Goal: Information Seeking & Learning: Find contact information

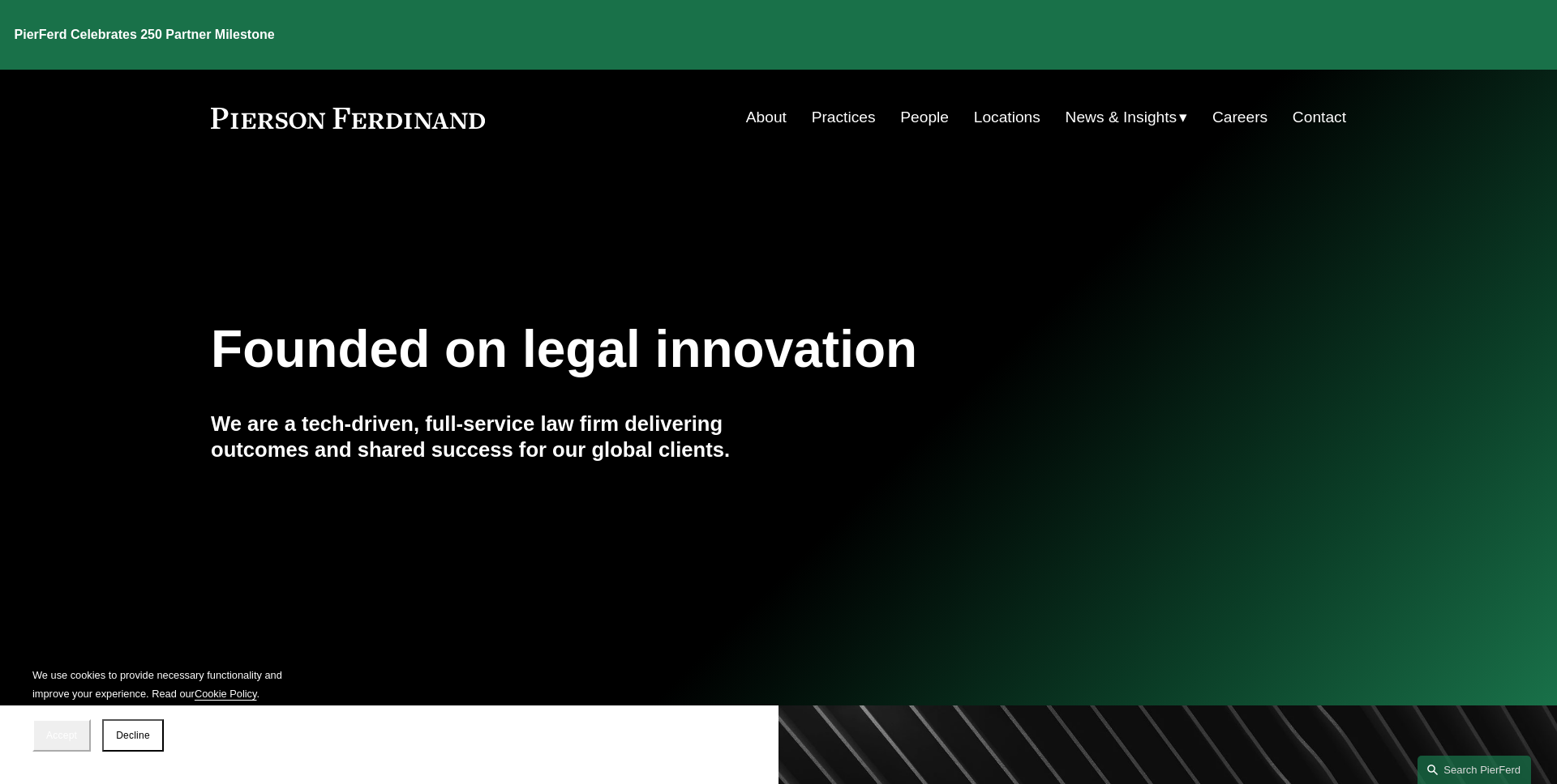
click at [65, 724] on button "Accept" at bounding box center [62, 736] width 58 height 33
click at [914, 106] on link "People" at bounding box center [924, 117] width 48 height 31
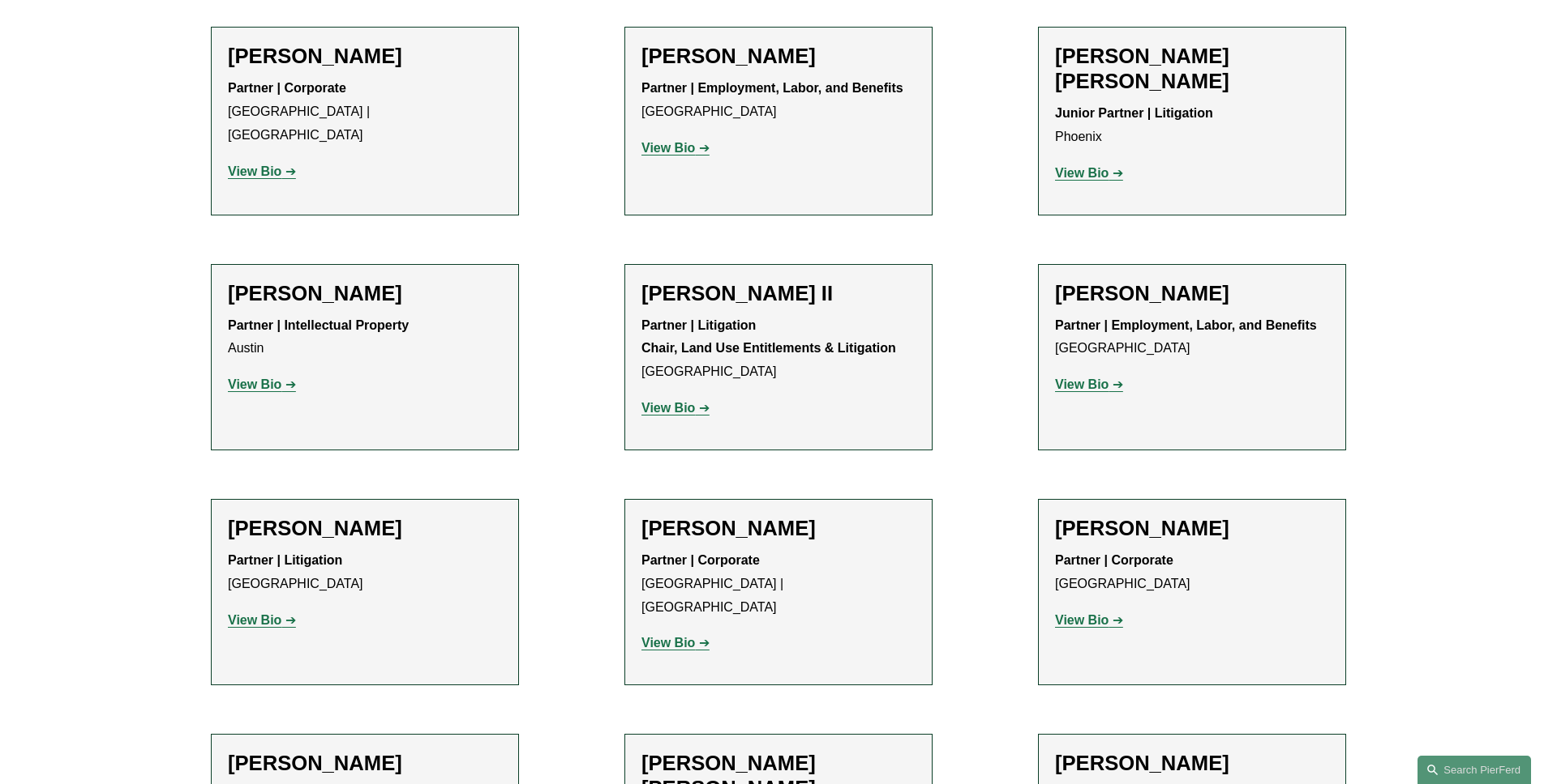
scroll to position [1623, 0]
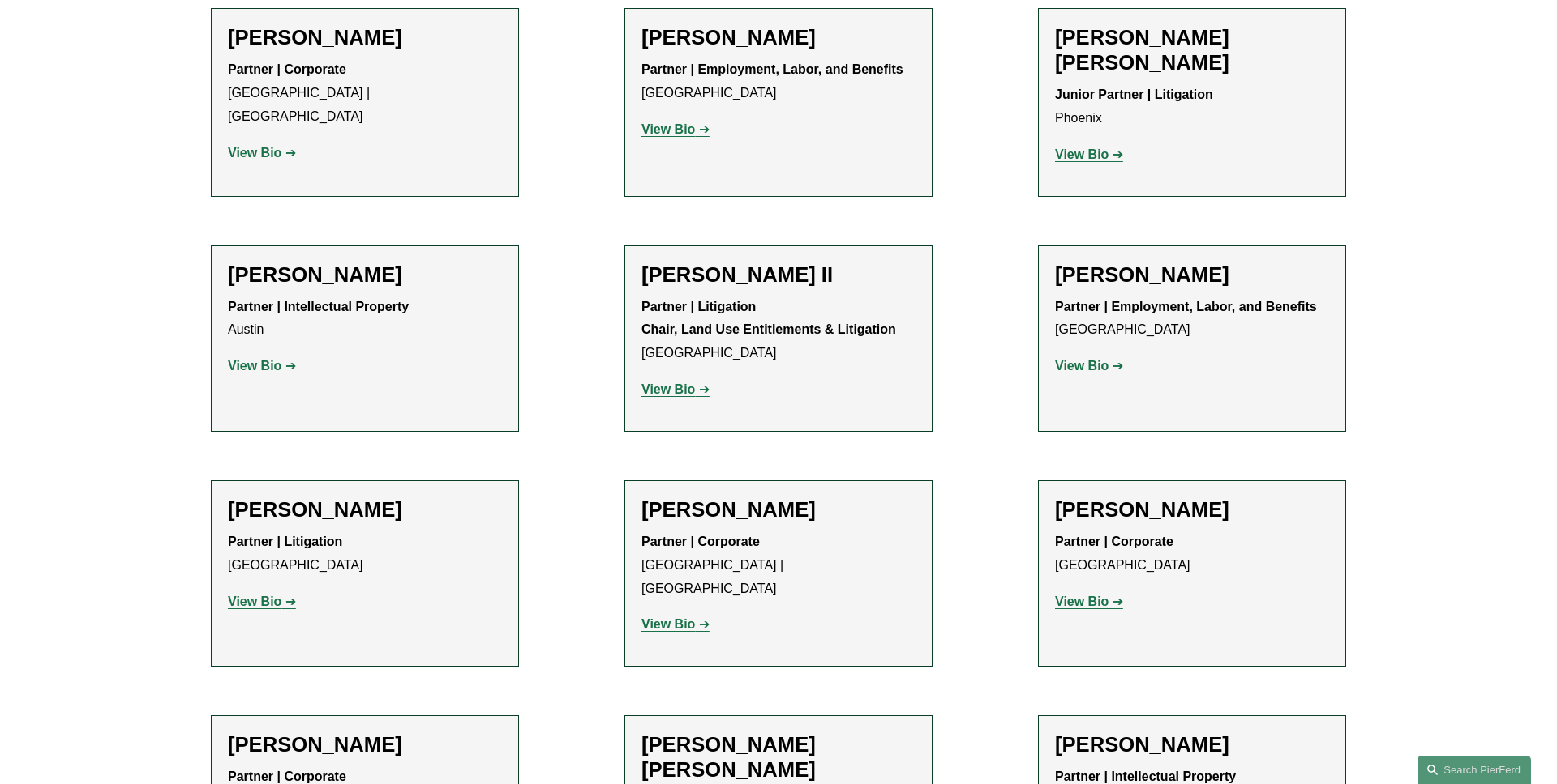
click at [694, 617] on link "View Bio" at bounding box center [675, 624] width 68 height 14
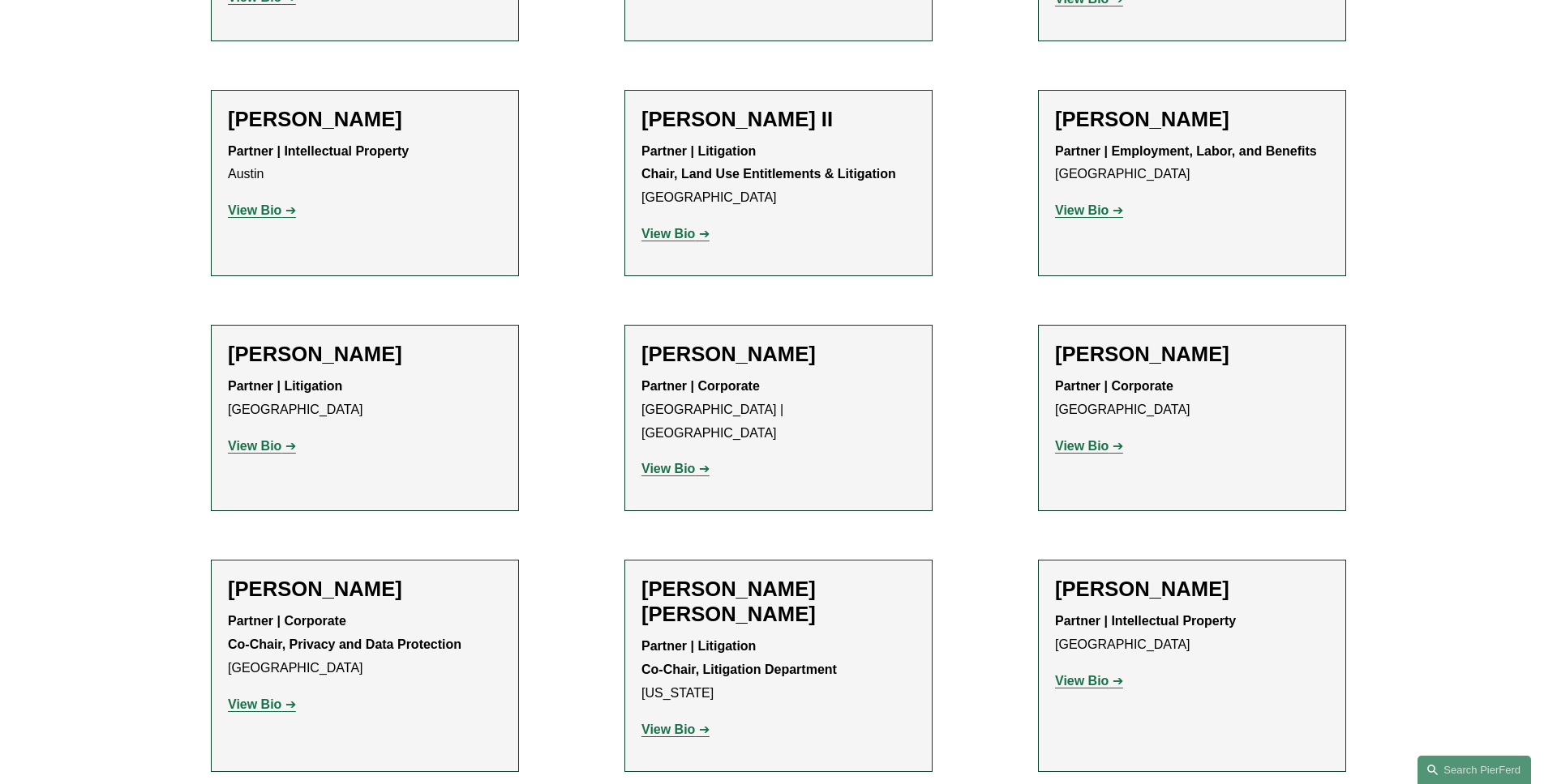
scroll to position [1816, 0]
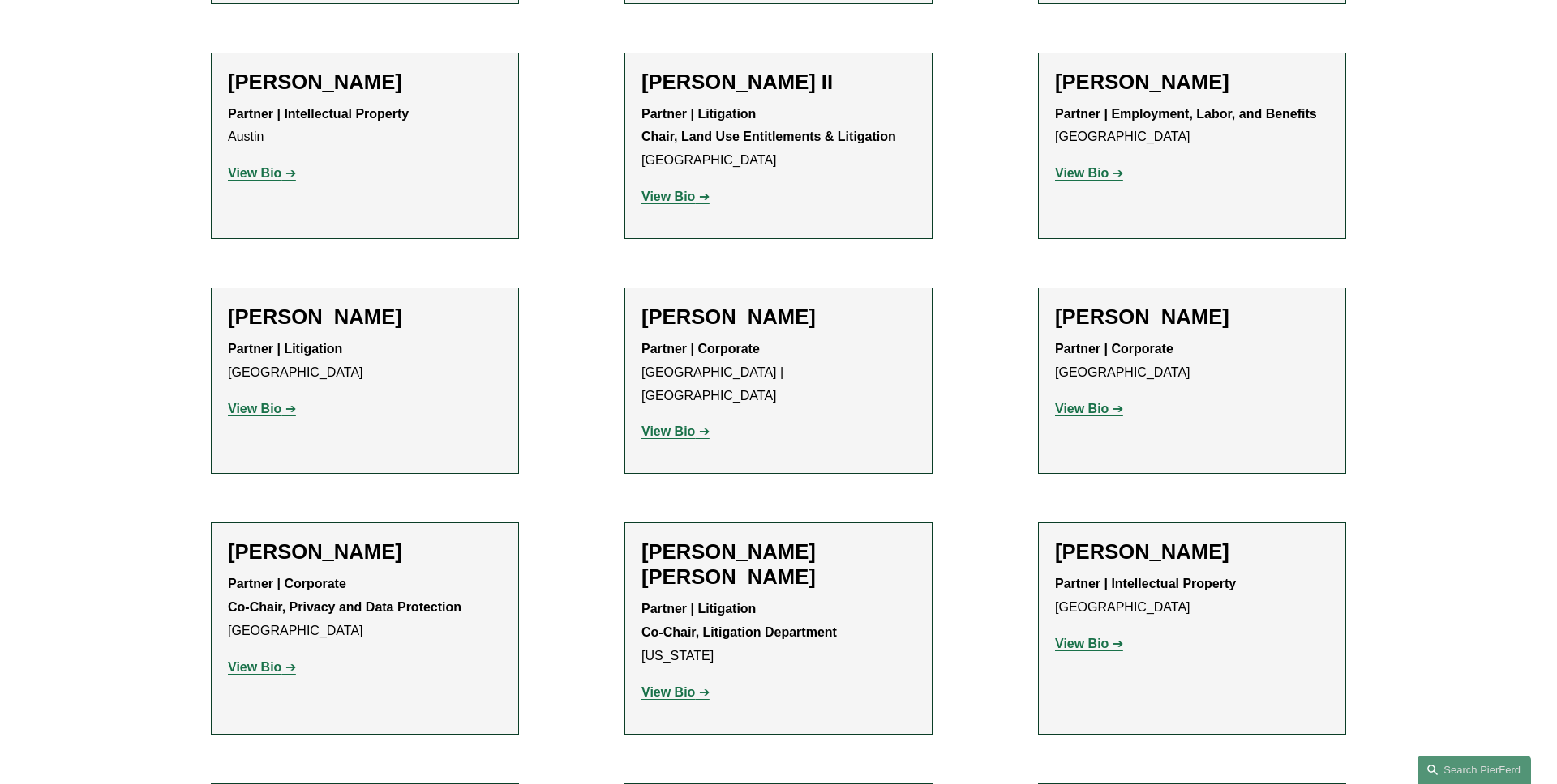
click at [283, 660] on link "View Bio" at bounding box center [261, 667] width 68 height 14
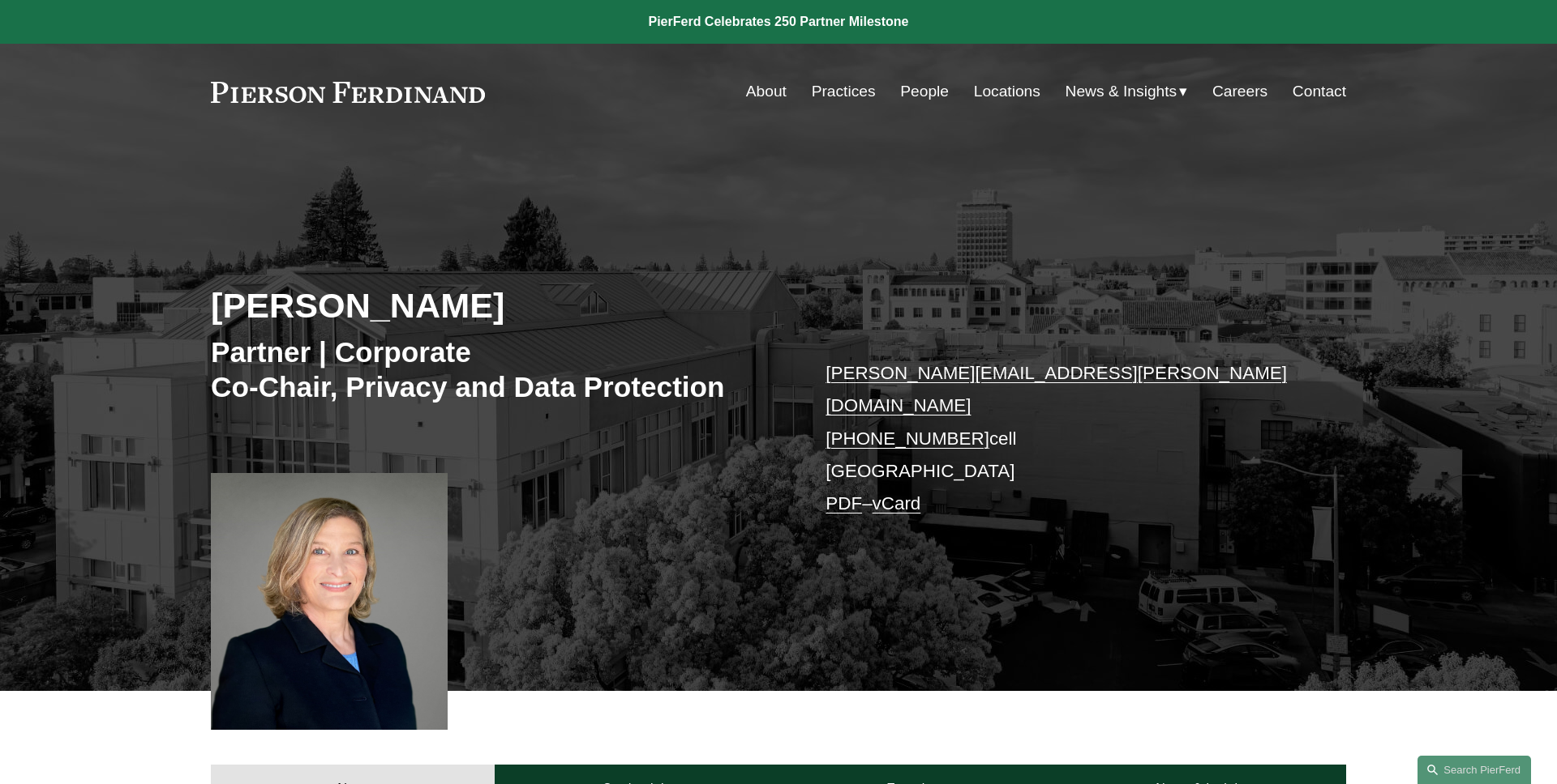
click at [832, 494] on link "PDF" at bounding box center [844, 504] width 36 height 20
